Goal: Transaction & Acquisition: Download file/media

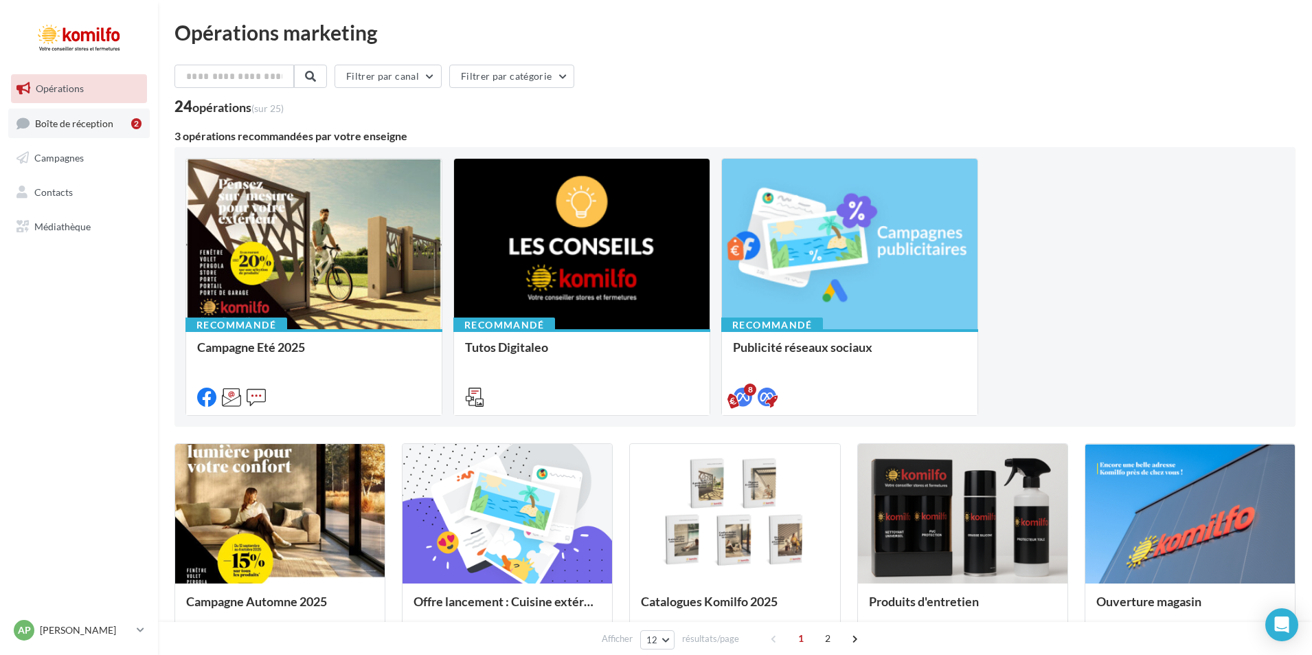
click at [93, 120] on span "Boîte de réception" at bounding box center [74, 123] width 78 height 12
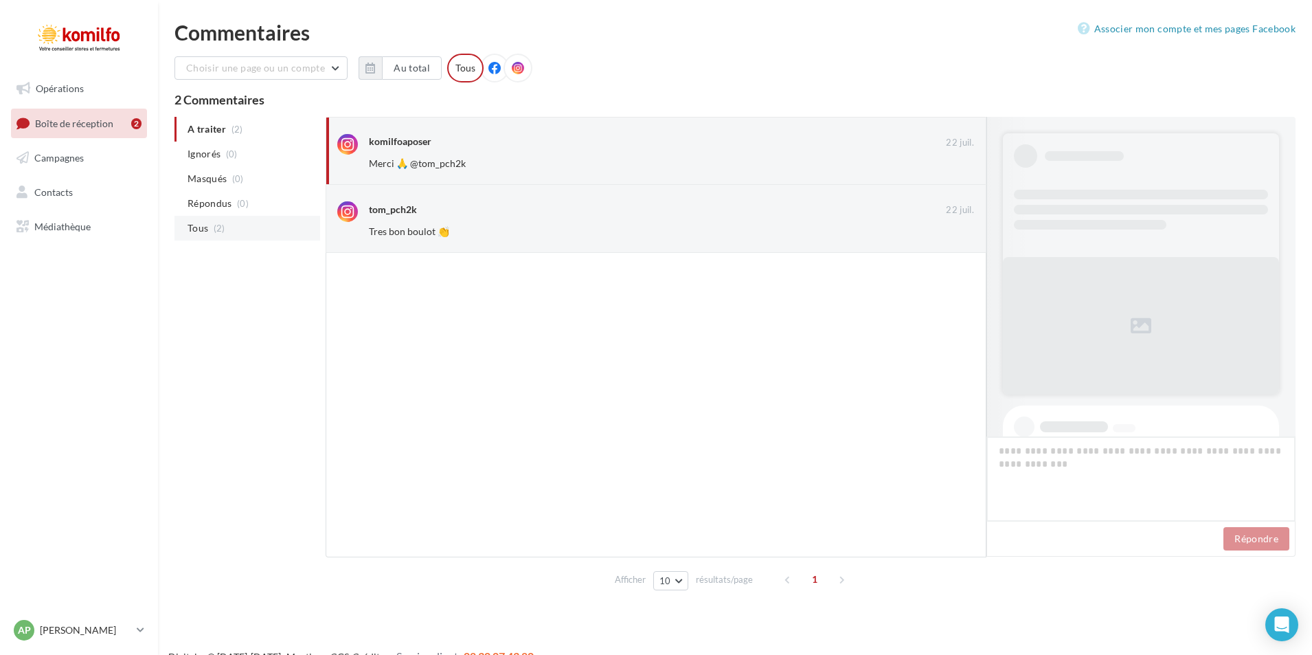
scroll to position [271, 0]
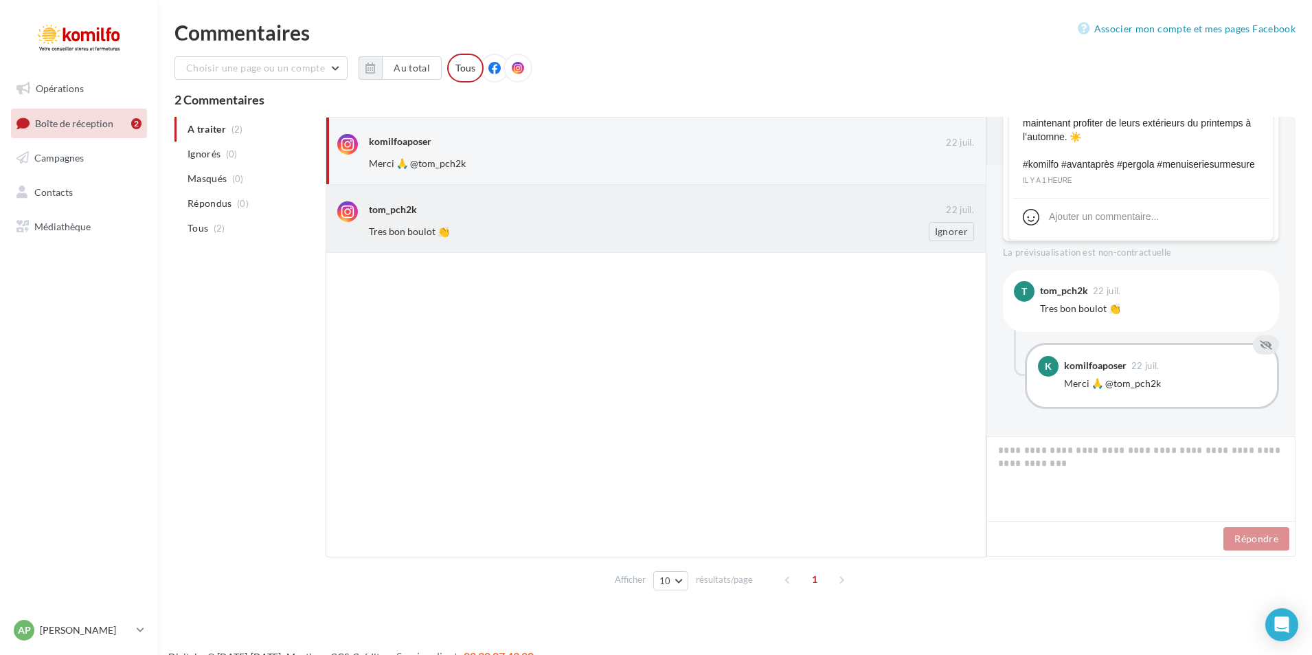
click at [454, 234] on div "Tres bon boulot 👏" at bounding box center [627, 232] width 516 height 14
click at [56, 162] on span "Campagnes" at bounding box center [58, 158] width 49 height 12
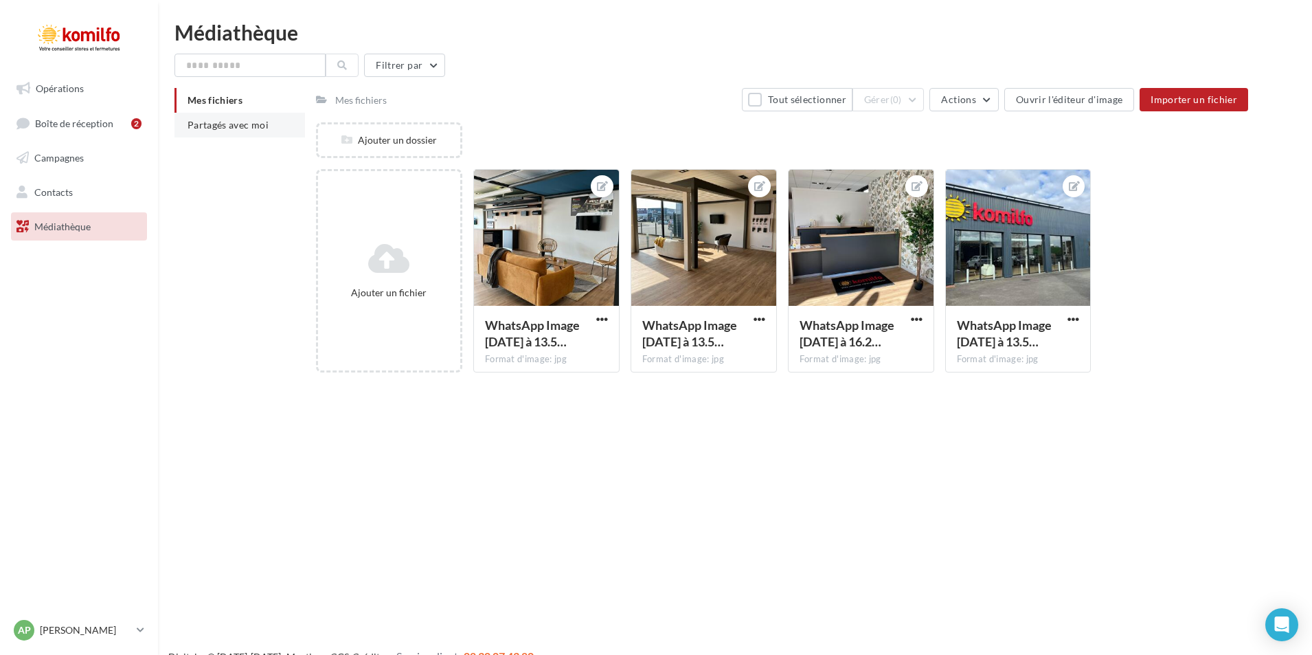
click at [209, 137] on li "Partagés avec moi" at bounding box center [240, 125] width 131 height 25
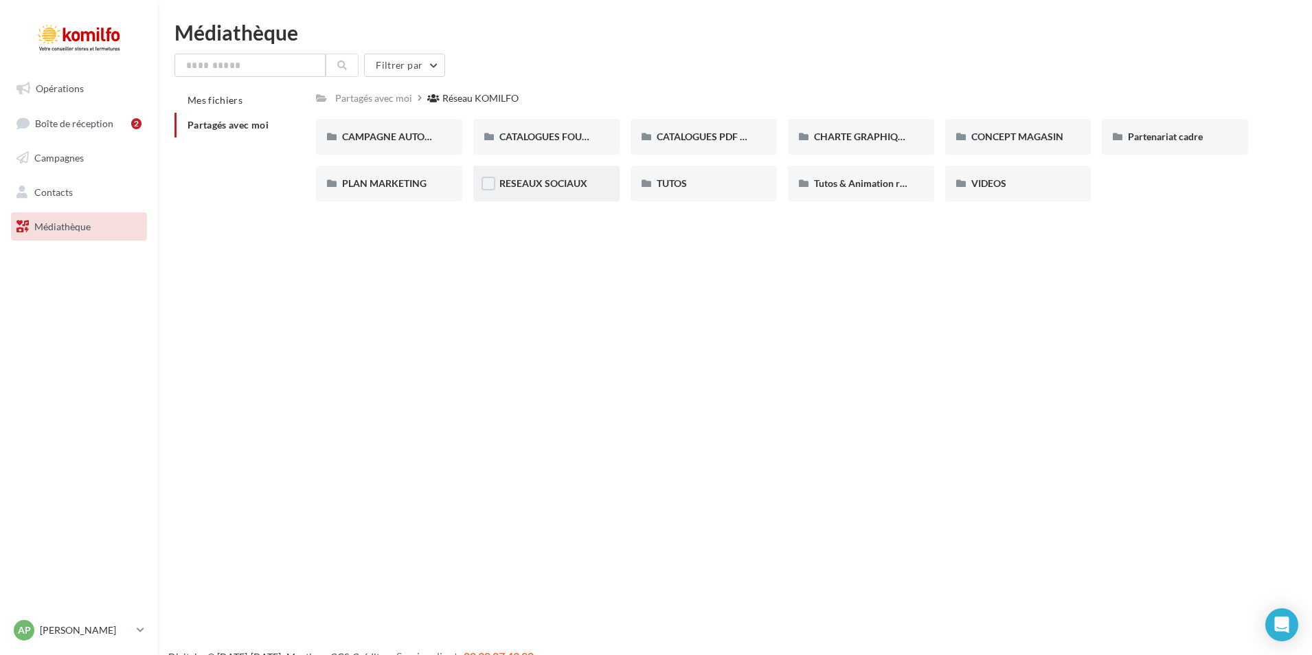
click at [489, 175] on div "RESEAUX SOCIAUX" at bounding box center [546, 184] width 146 height 36
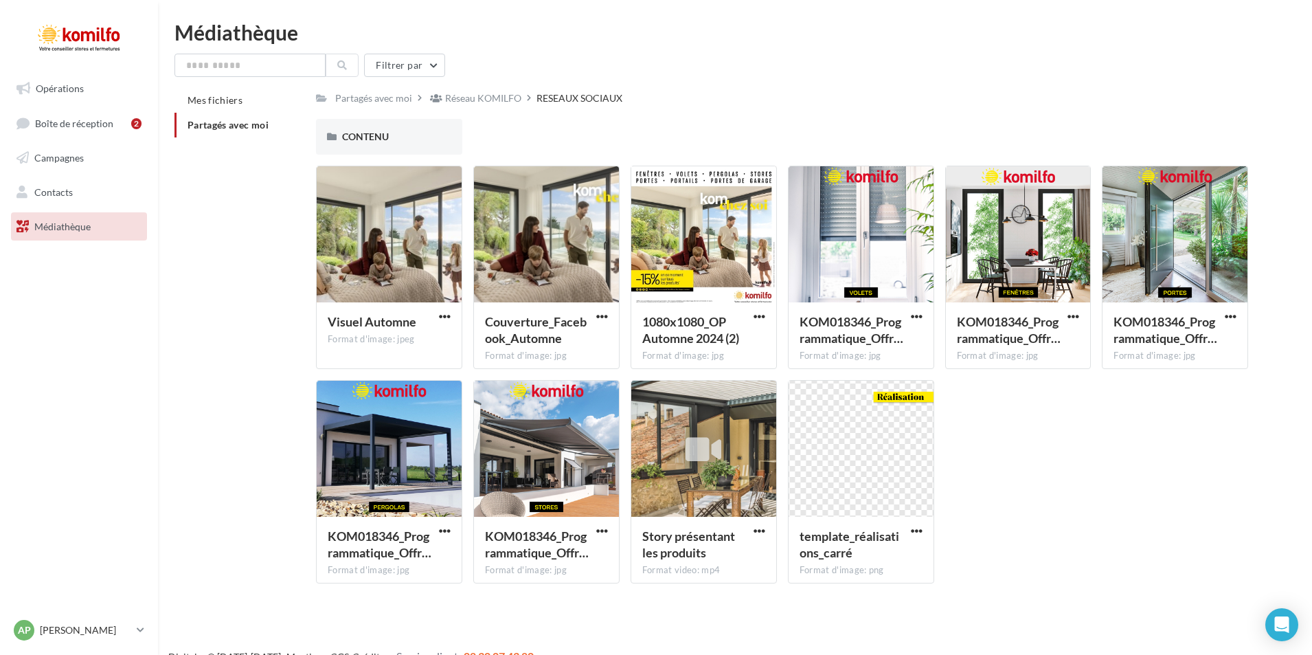
click at [342, 115] on div "Partagés avec moi Réseau KOMILFO RESEAUX SOCIAUX Rs Partagé par Réseau KOMILFO …" at bounding box center [782, 341] width 932 height 506
click at [350, 133] on span "CONTENU" at bounding box center [365, 137] width 47 height 12
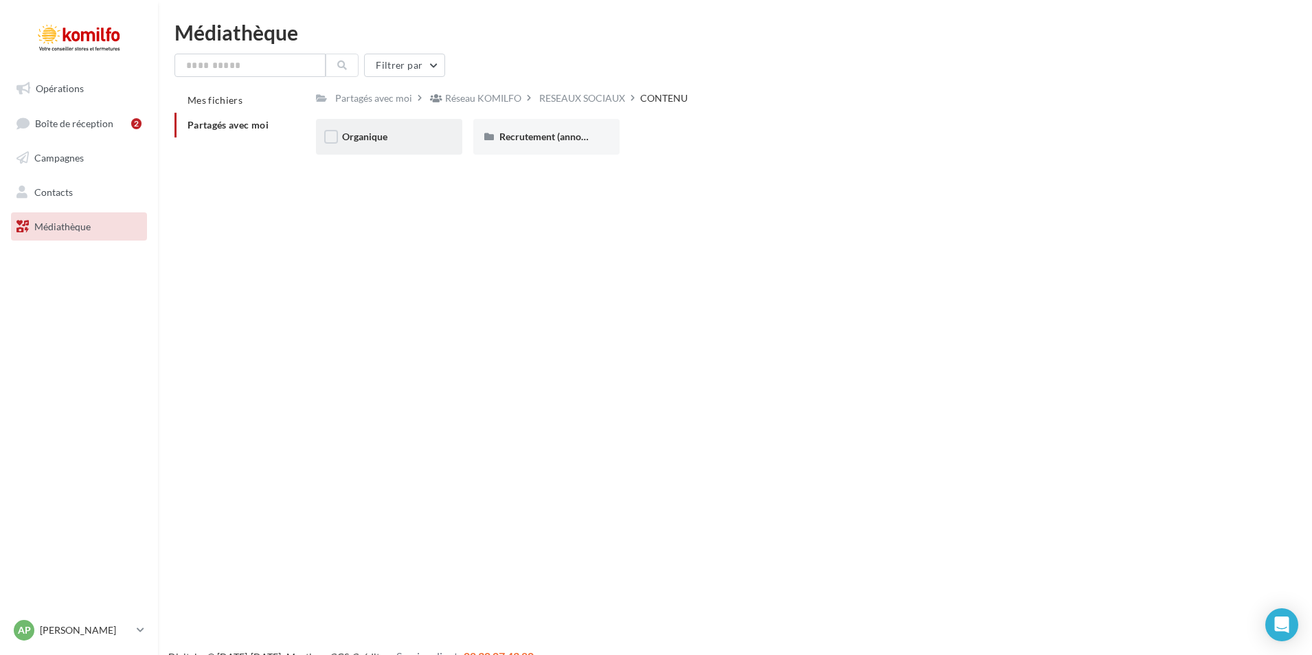
click at [425, 139] on div "Organique" at bounding box center [389, 137] width 94 height 14
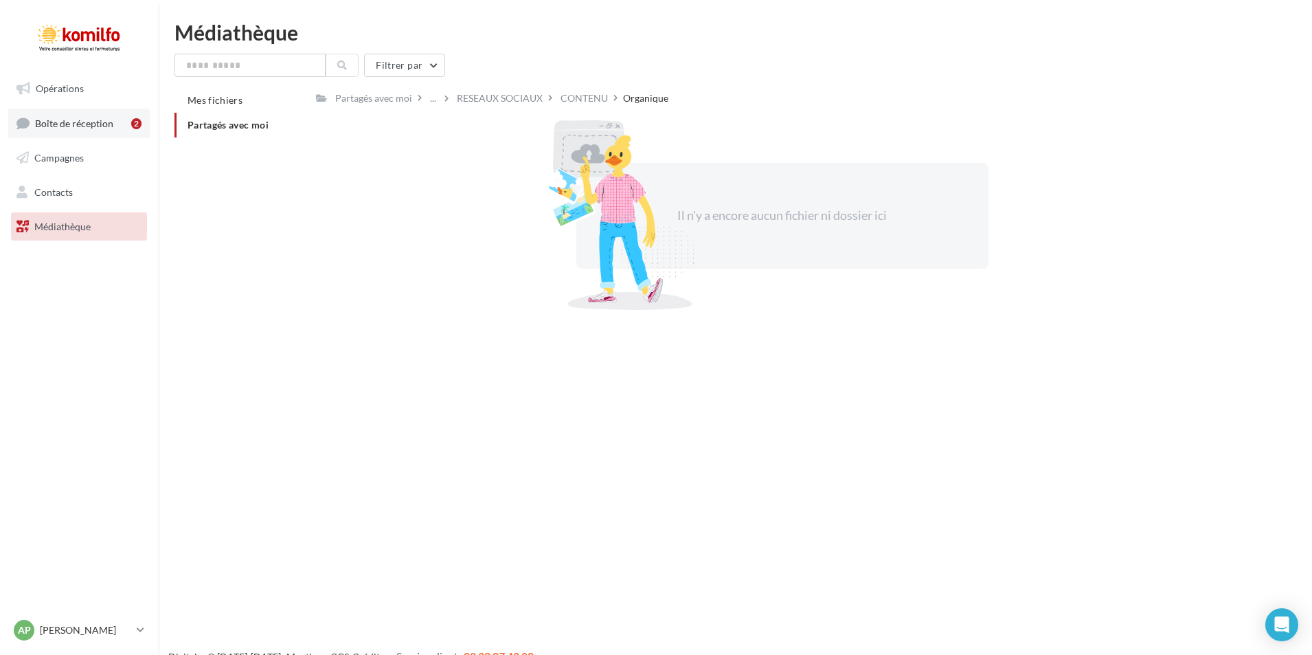
click at [99, 122] on span "Boîte de réception" at bounding box center [74, 123] width 78 height 12
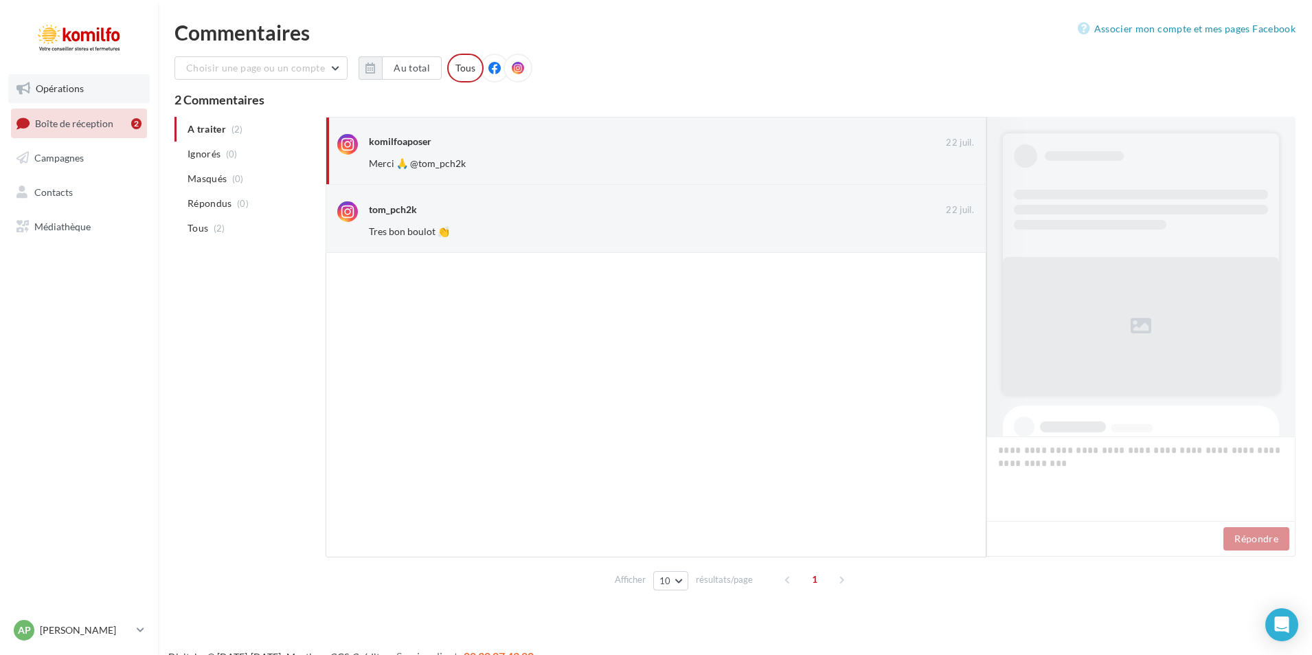
click at [65, 93] on link "Opérations" at bounding box center [79, 88] width 142 height 29
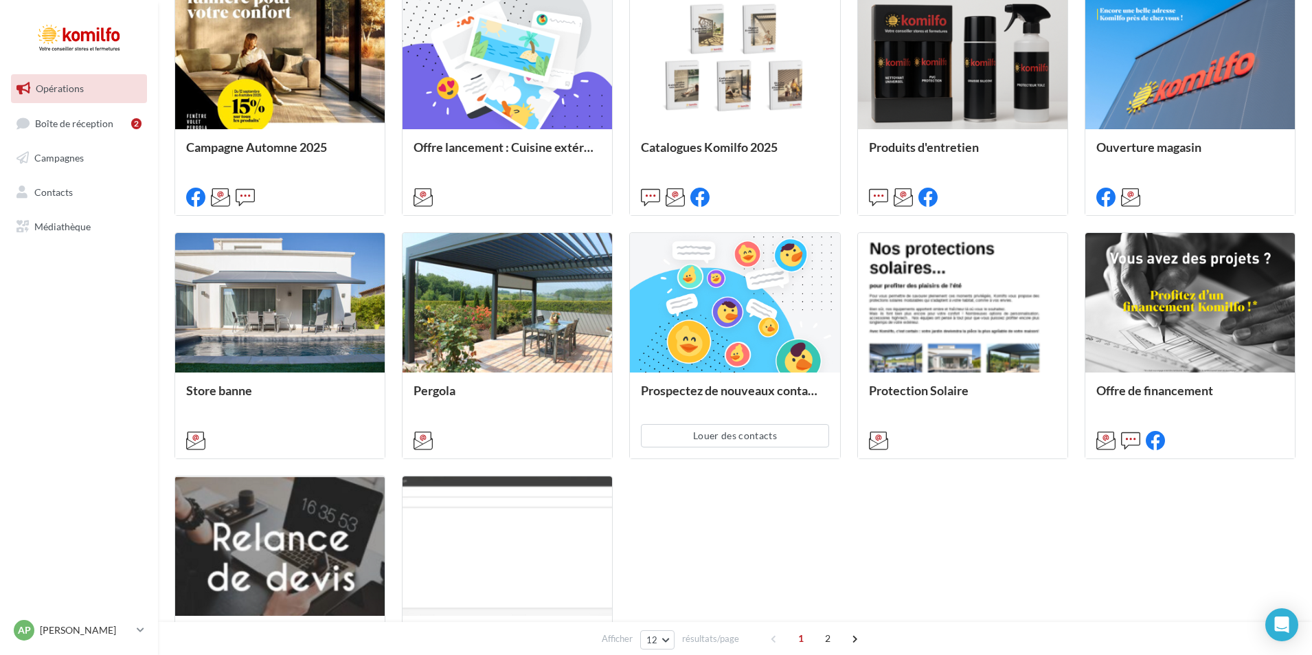
scroll to position [481, 0]
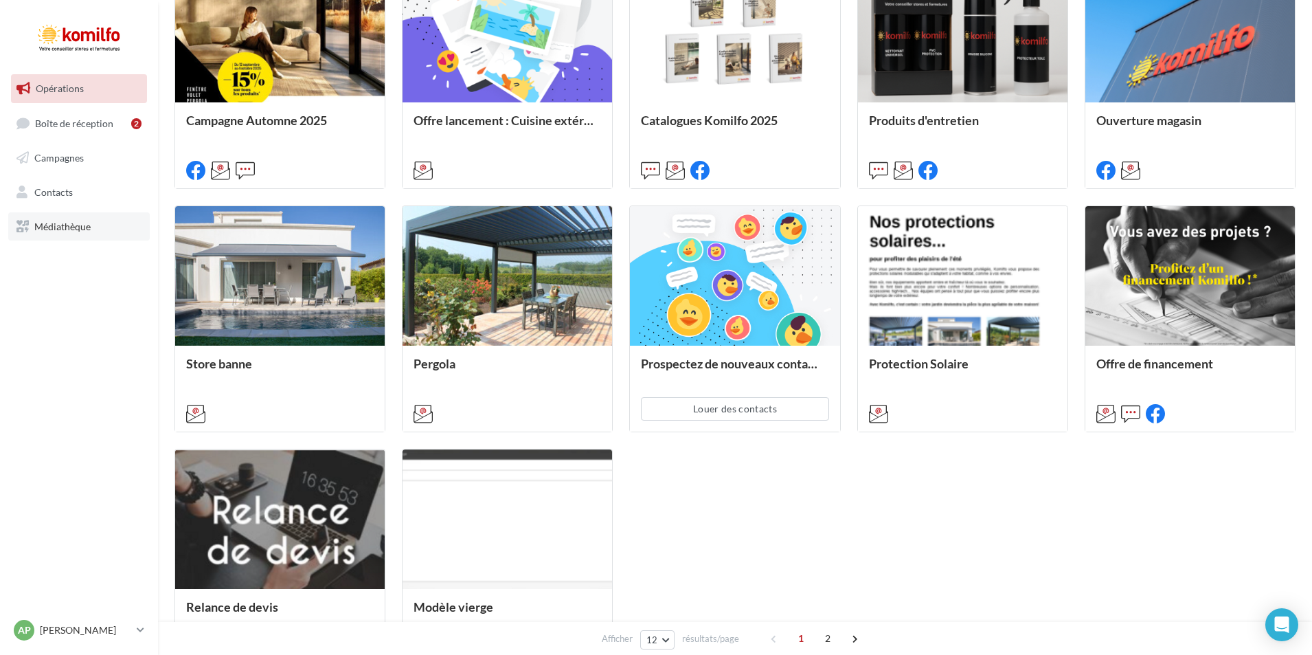
click at [70, 225] on span "Médiathèque" at bounding box center [62, 226] width 56 height 12
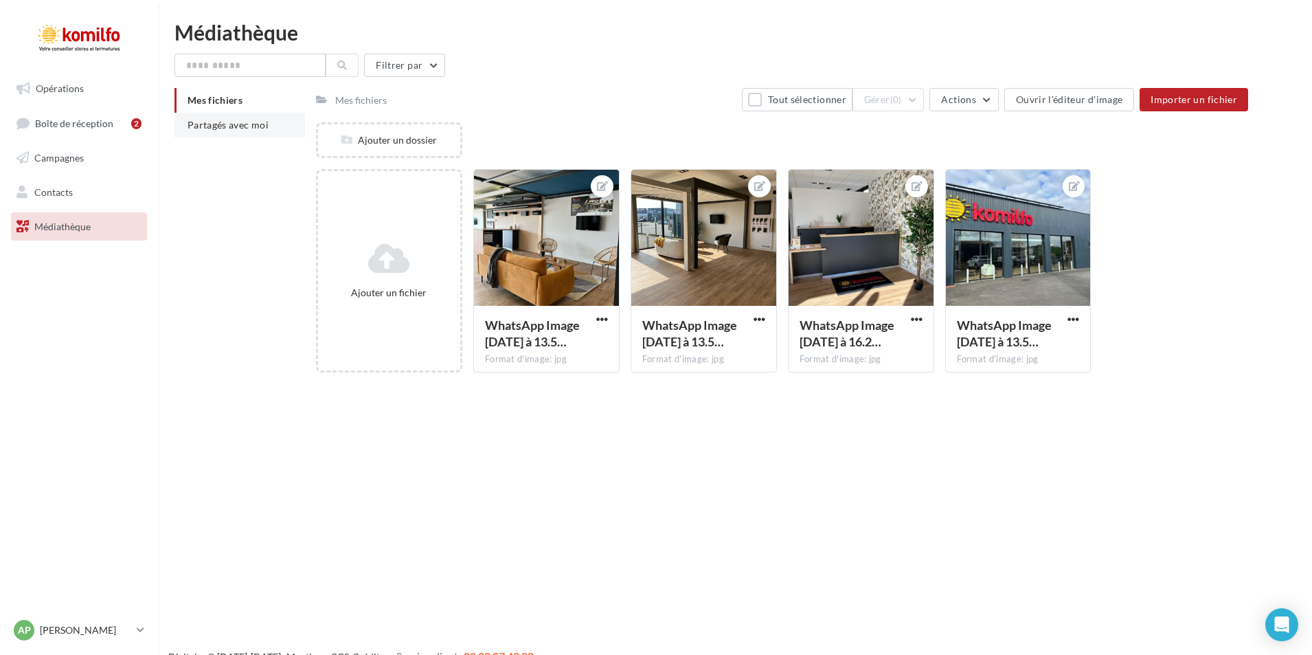
click at [247, 128] on span "Partagés avec moi" at bounding box center [228, 125] width 81 height 12
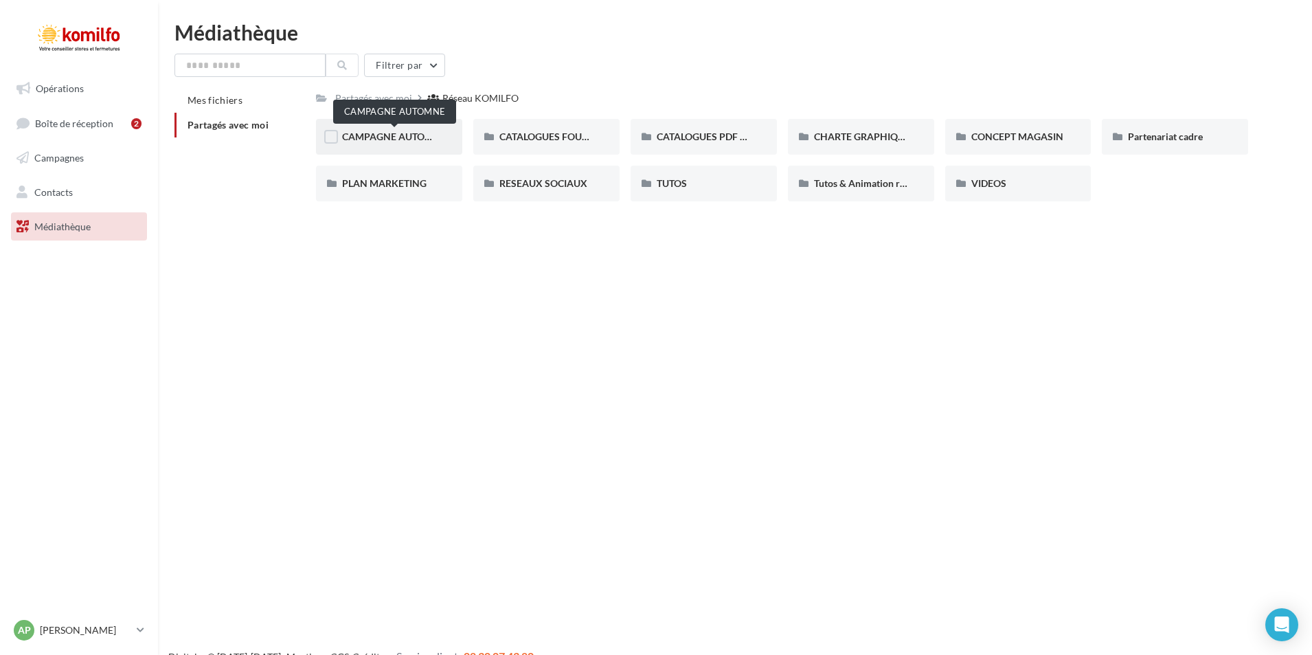
click at [416, 139] on span "CAMPAGNE AUTOMNE" at bounding box center [394, 137] width 104 height 12
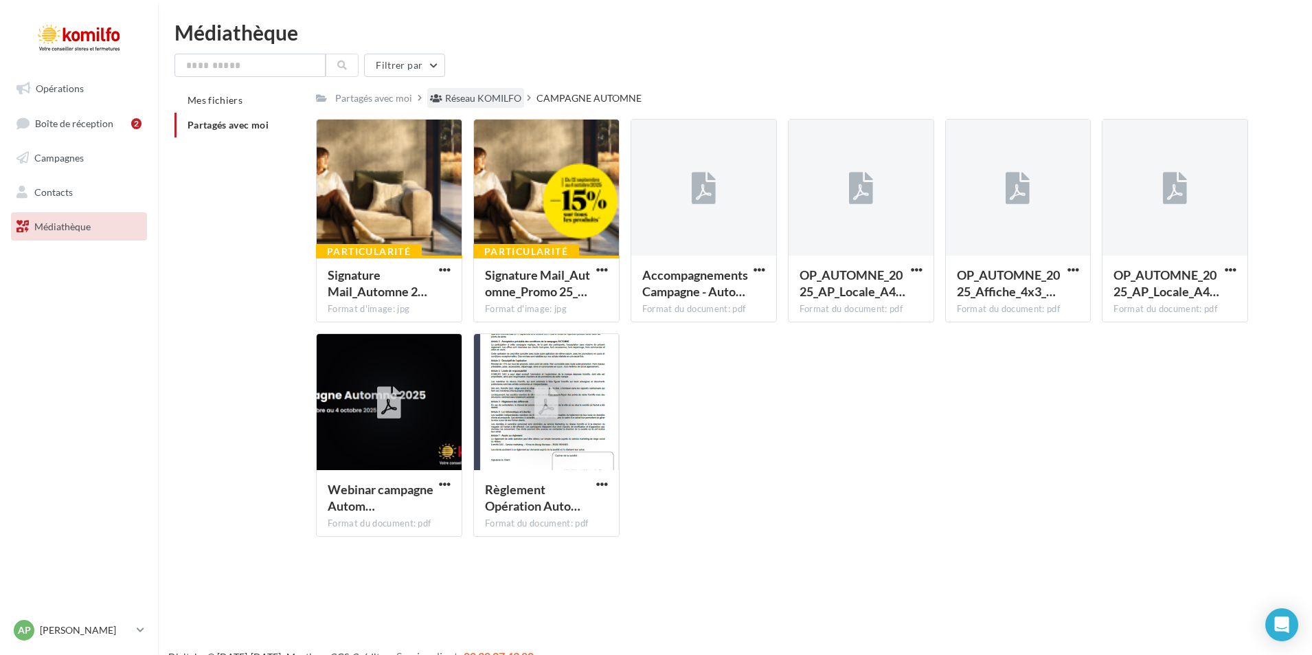
click at [496, 98] on div "Réseau KOMILFO" at bounding box center [483, 98] width 76 height 14
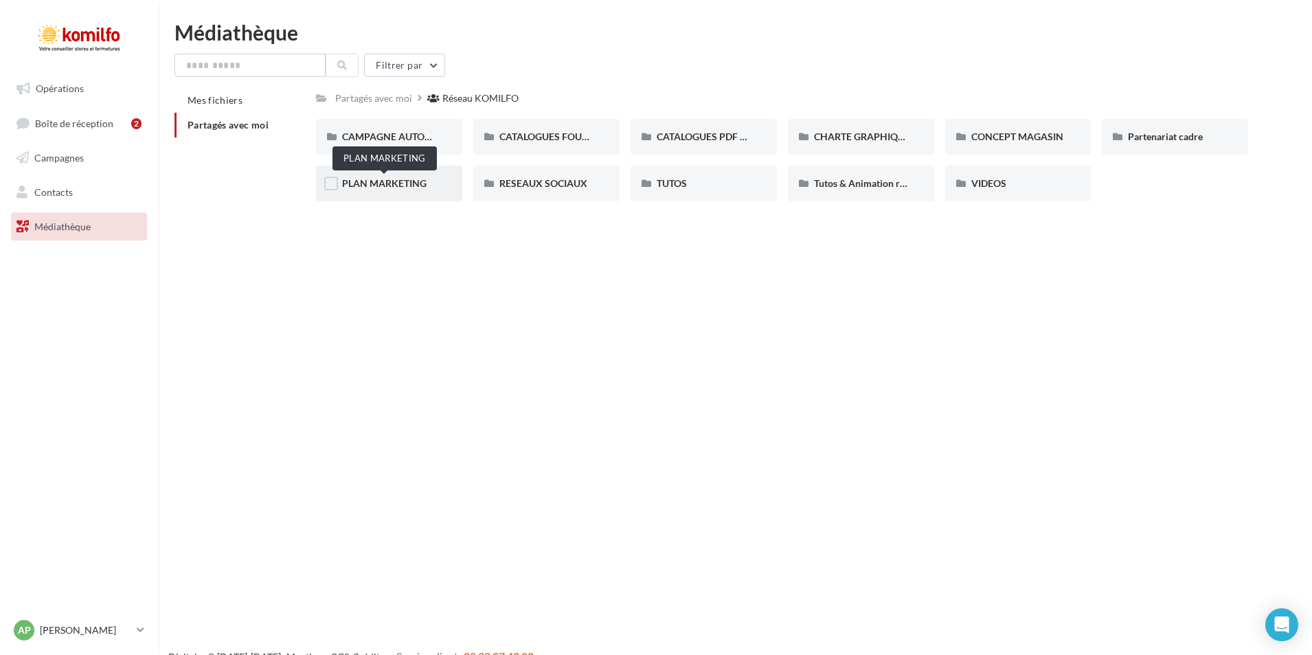
click at [379, 180] on span "PLAN MARKETING" at bounding box center [384, 183] width 85 height 12
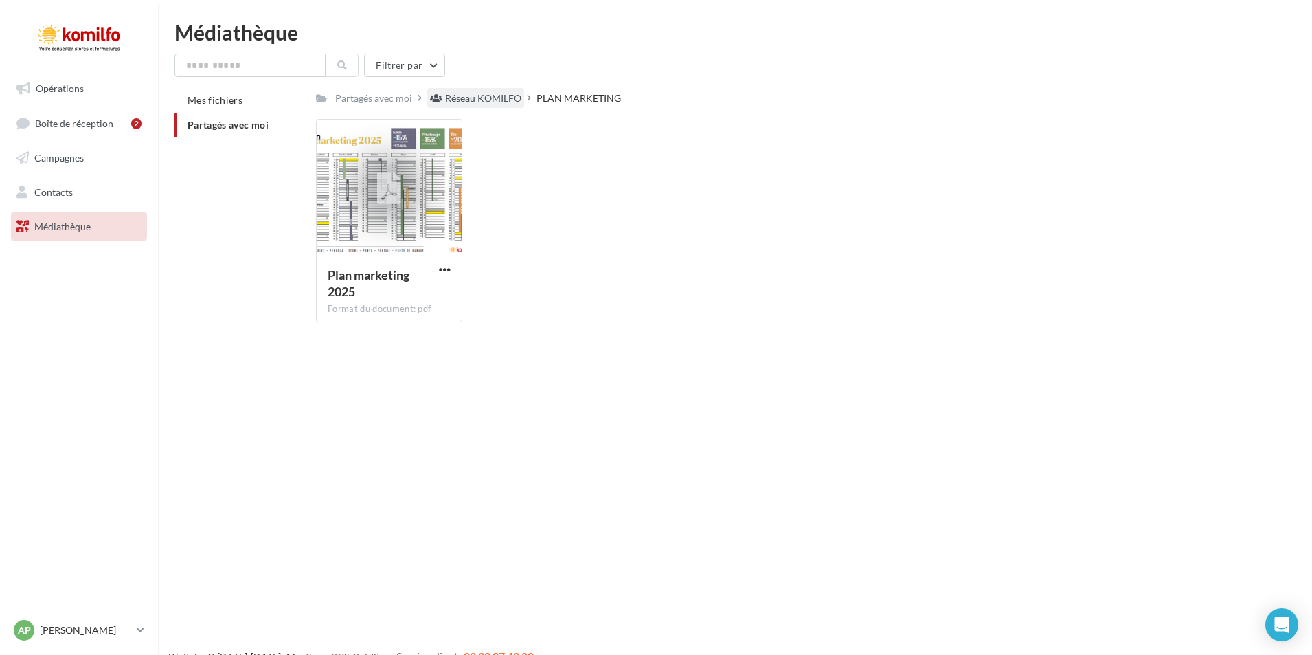
click at [498, 96] on div "Réseau KOMILFO" at bounding box center [483, 98] width 76 height 14
click at [471, 99] on div "Réseau KOMILFO" at bounding box center [483, 98] width 76 height 14
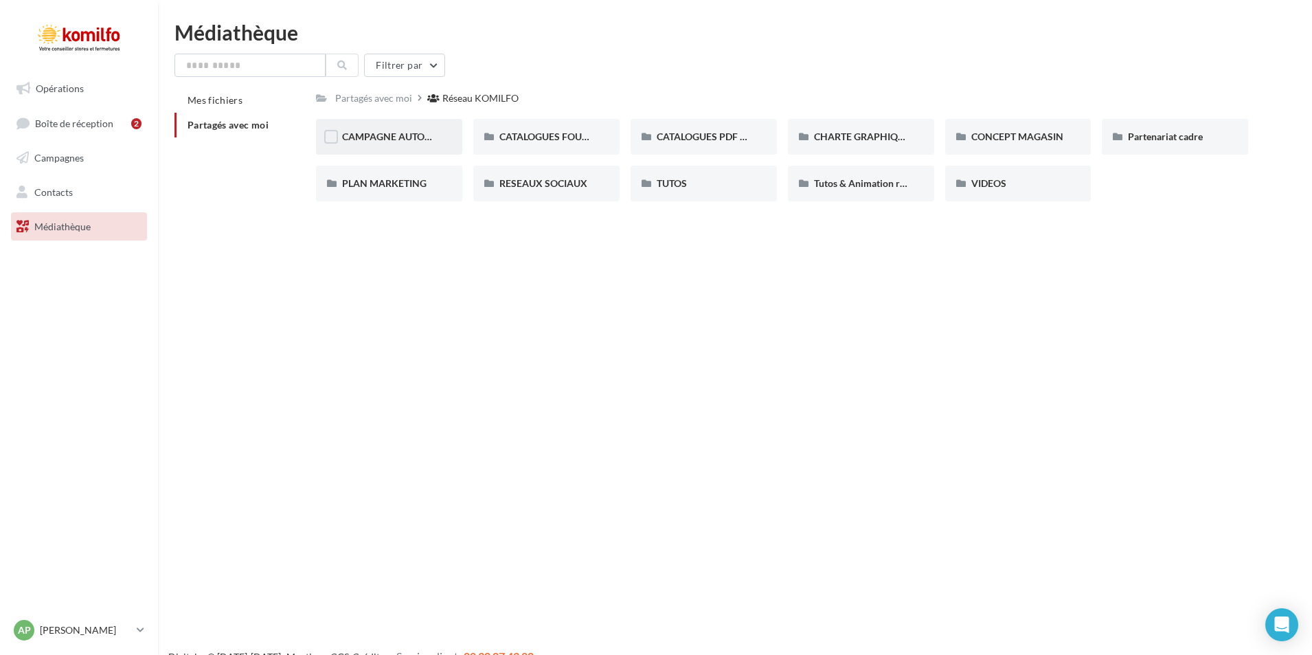
click at [388, 129] on div "CAMPAGNE AUTOMNE" at bounding box center [389, 137] width 146 height 36
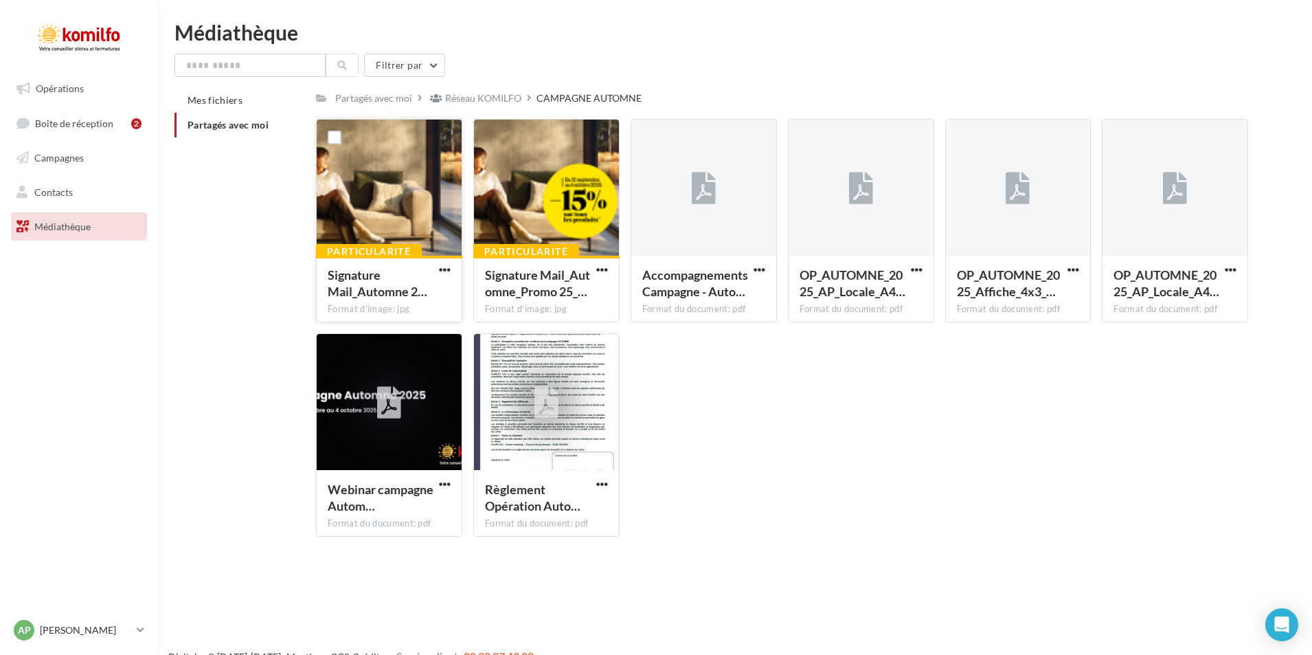
click at [395, 161] on div at bounding box center [389, 188] width 145 height 137
click at [587, 207] on div at bounding box center [546, 188] width 145 height 137
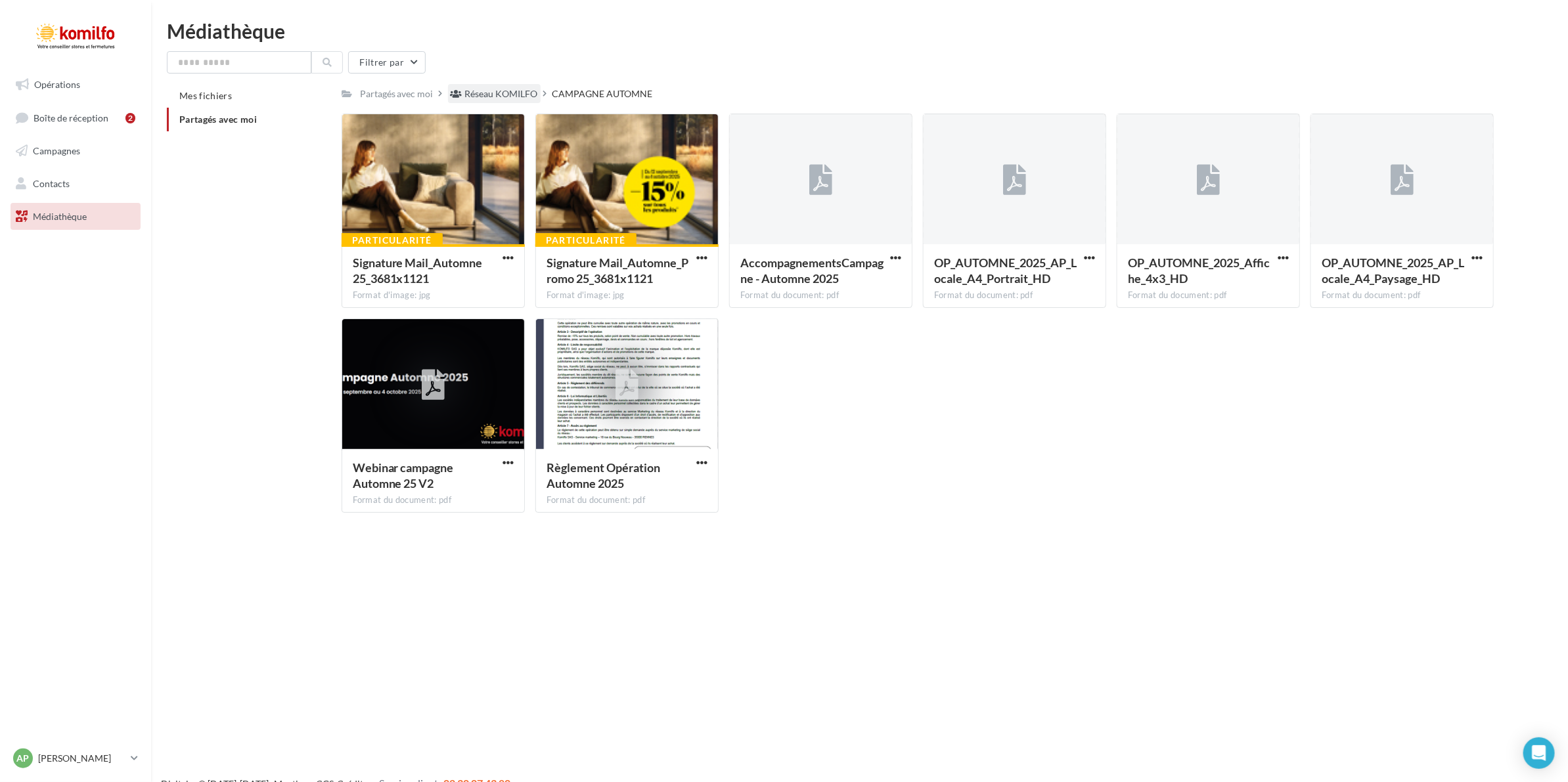
click at [471, 98] on div "Réseau KOMILFO" at bounding box center [501, 94] width 73 height 13
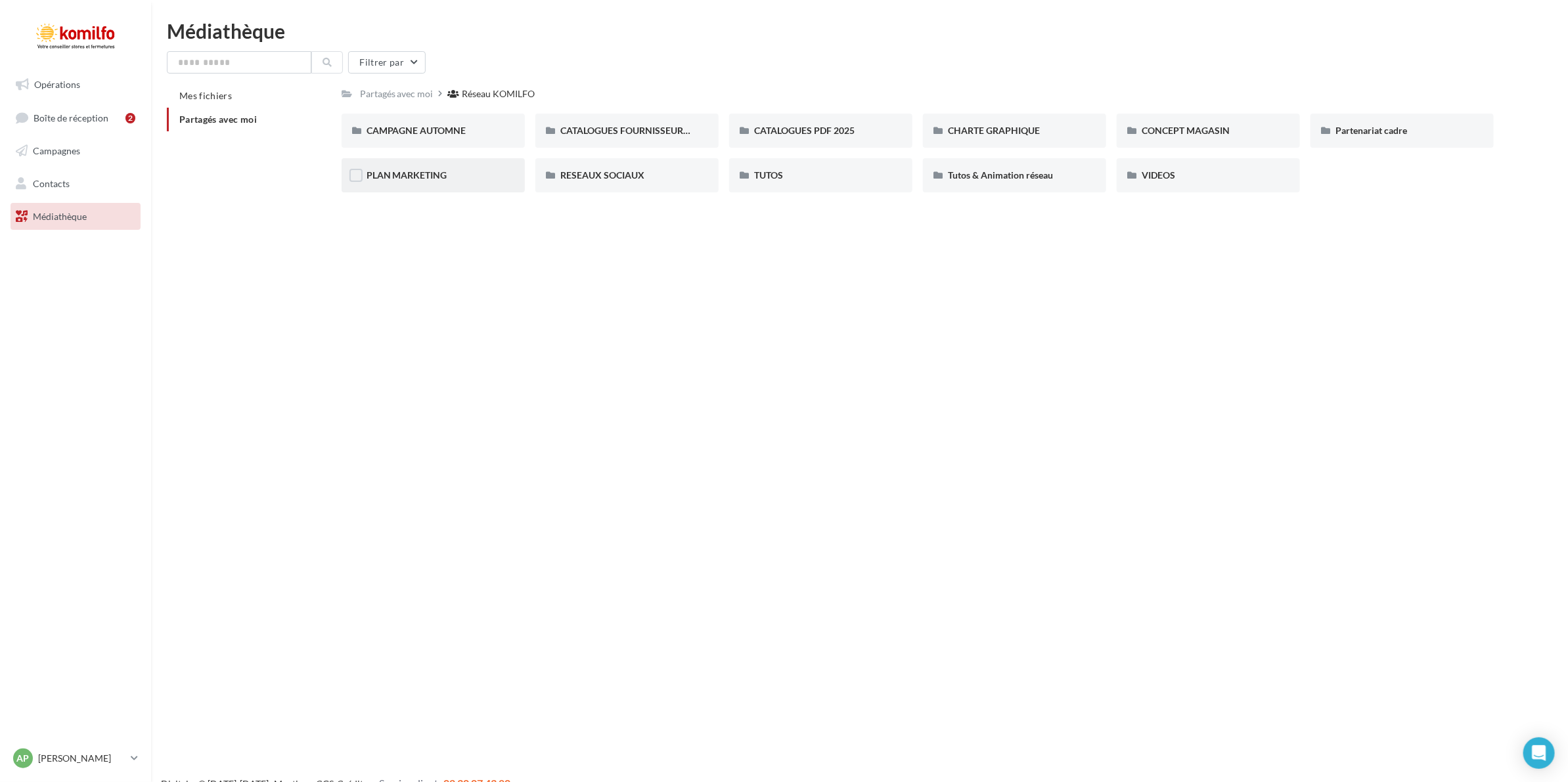
click at [408, 184] on div "PLAN MARKETING" at bounding box center [433, 176] width 184 height 34
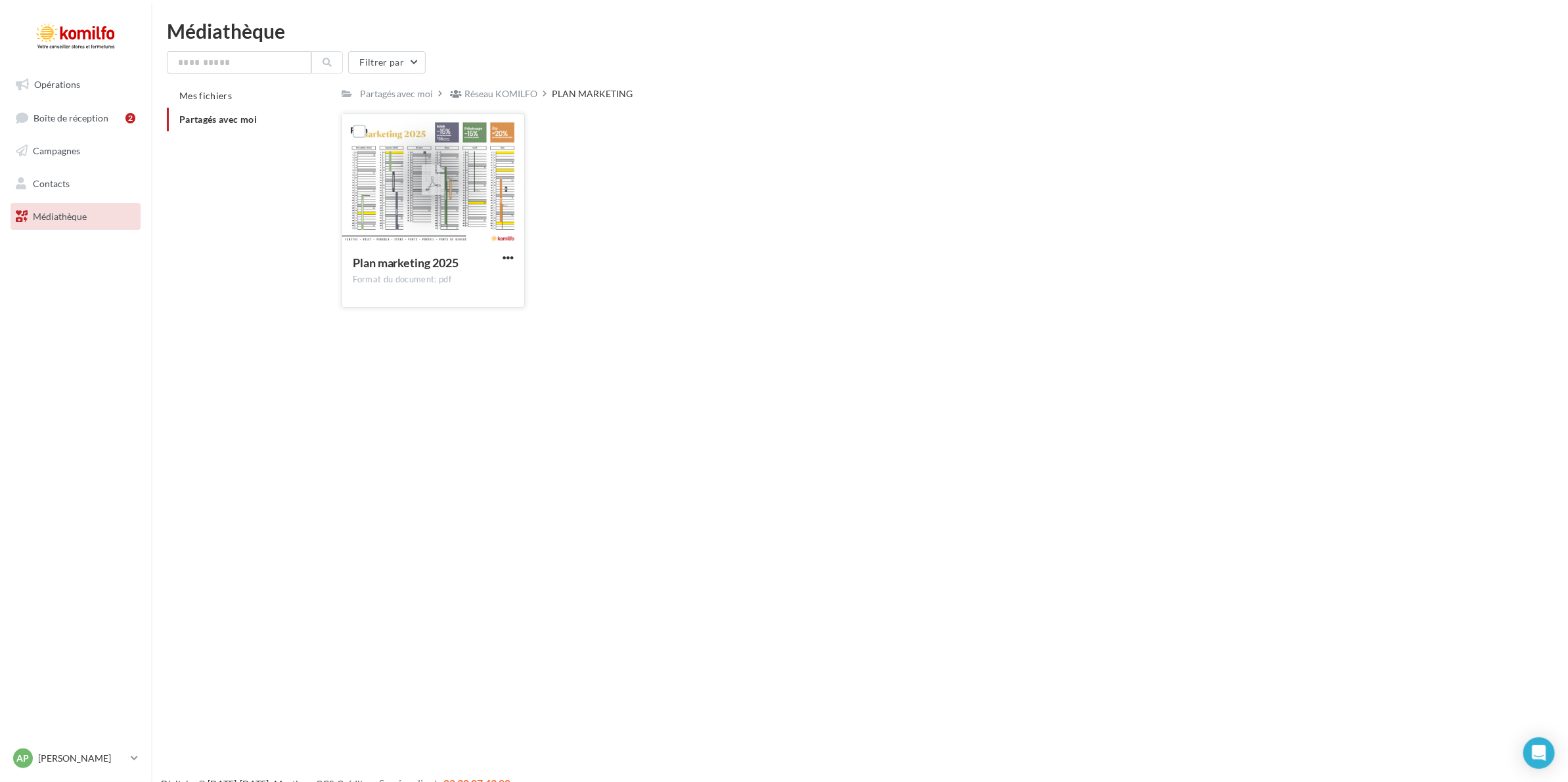
click at [439, 218] on div at bounding box center [433, 180] width 182 height 131
click at [508, 259] on span "button" at bounding box center [509, 258] width 11 height 11
click at [492, 272] on button "Télécharger" at bounding box center [450, 284] width 131 height 34
